Goal: Find specific page/section: Find specific page/section

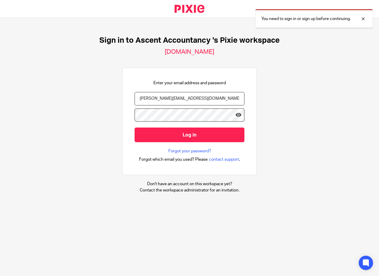
click at [169, 136] on input "Log in" at bounding box center [190, 134] width 110 height 15
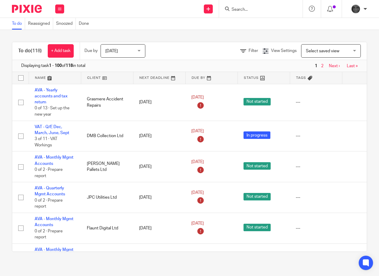
click at [245, 9] on input "Search" at bounding box center [258, 9] width 54 height 5
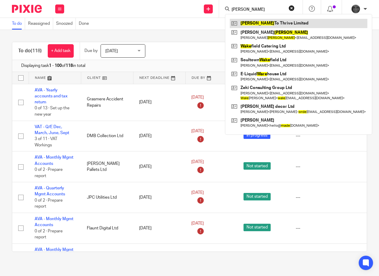
type input "wade"
click at [264, 24] on link at bounding box center [299, 23] width 138 height 9
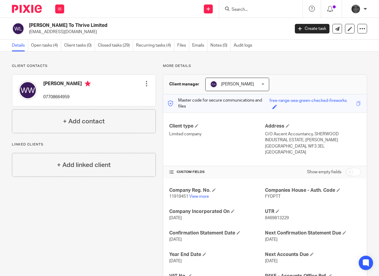
click at [201, 194] on p "11919451 View more" at bounding box center [217, 196] width 96 height 6
click at [199, 197] on link "View more" at bounding box center [199, 196] width 20 height 4
